Goal: Transaction & Acquisition: Obtain resource

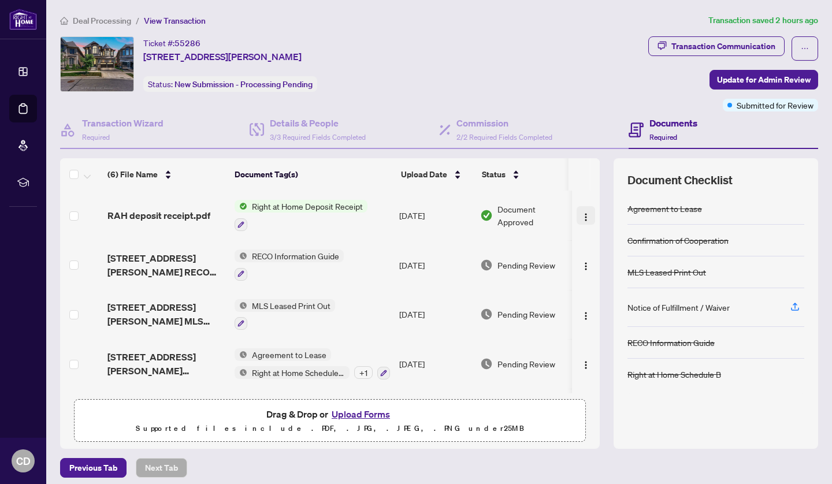
click at [582, 213] on img "button" at bounding box center [586, 217] width 9 height 9
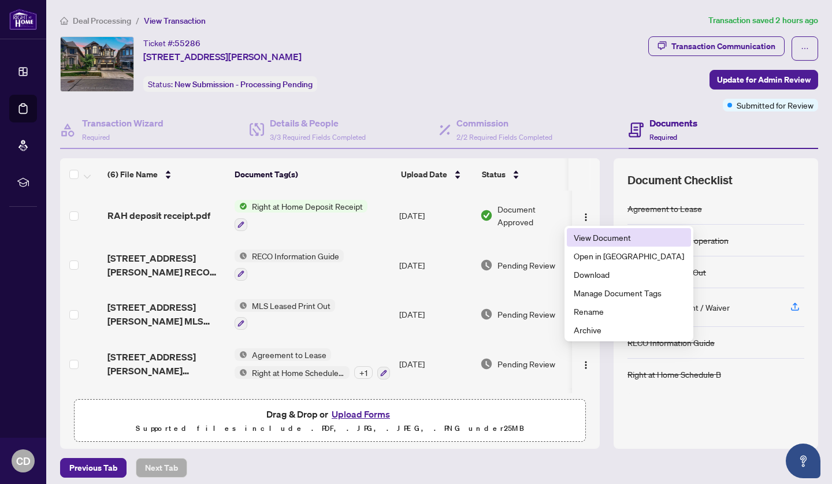
click at [595, 243] on span "View Document" at bounding box center [629, 237] width 110 height 13
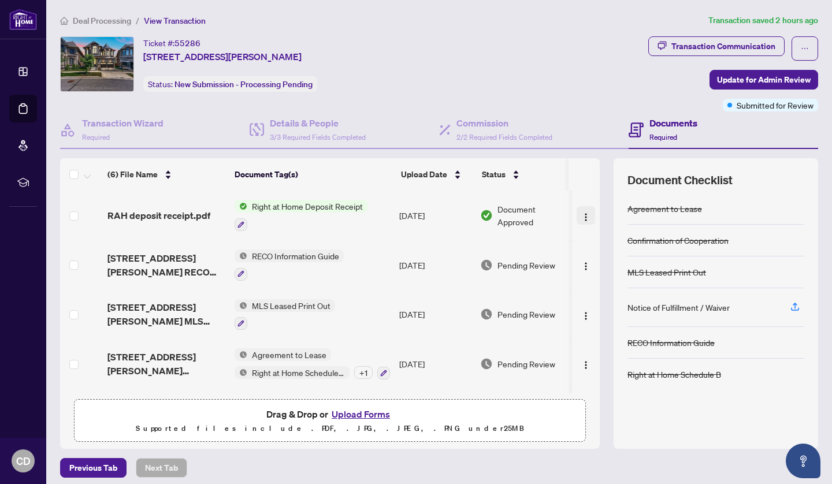
click at [582, 216] on img "button" at bounding box center [586, 217] width 9 height 9
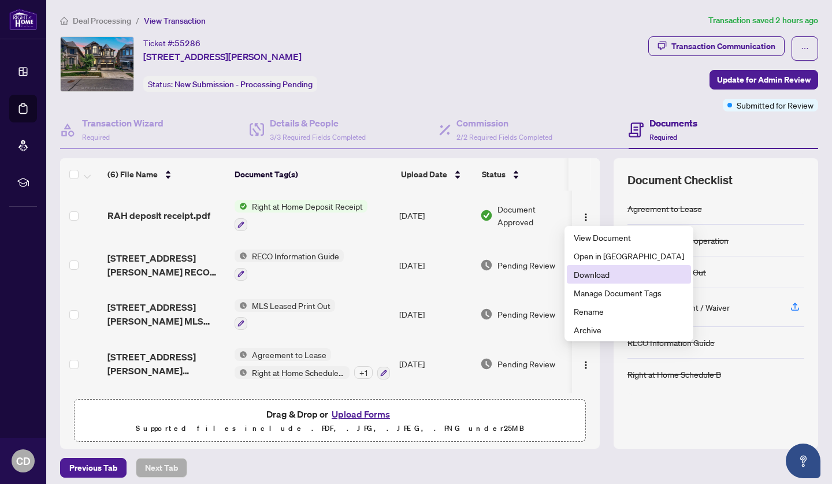
click at [605, 273] on span "Download" at bounding box center [629, 274] width 110 height 13
